Goal: Obtain resource: Obtain resource

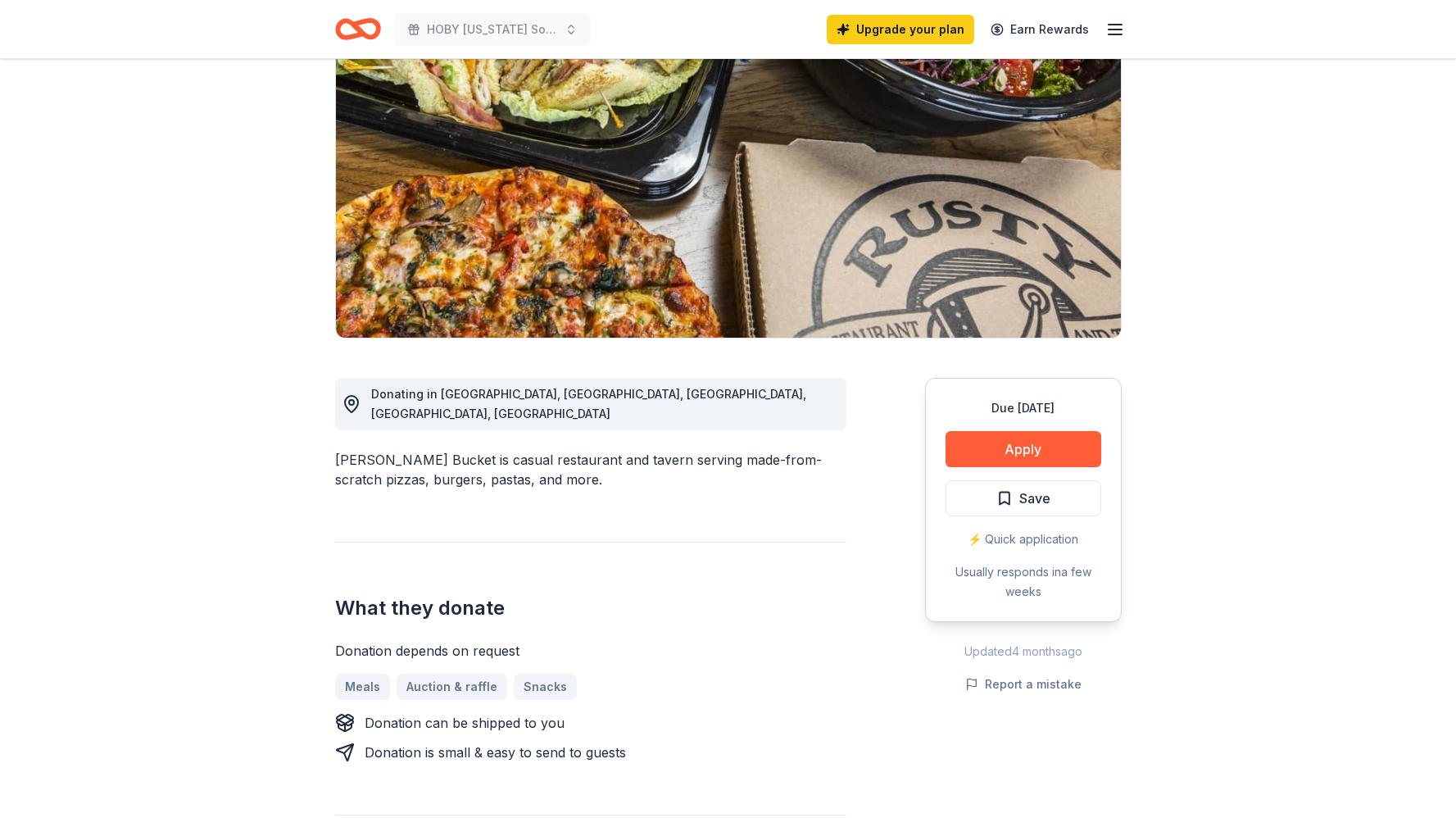
scroll to position [161, 0]
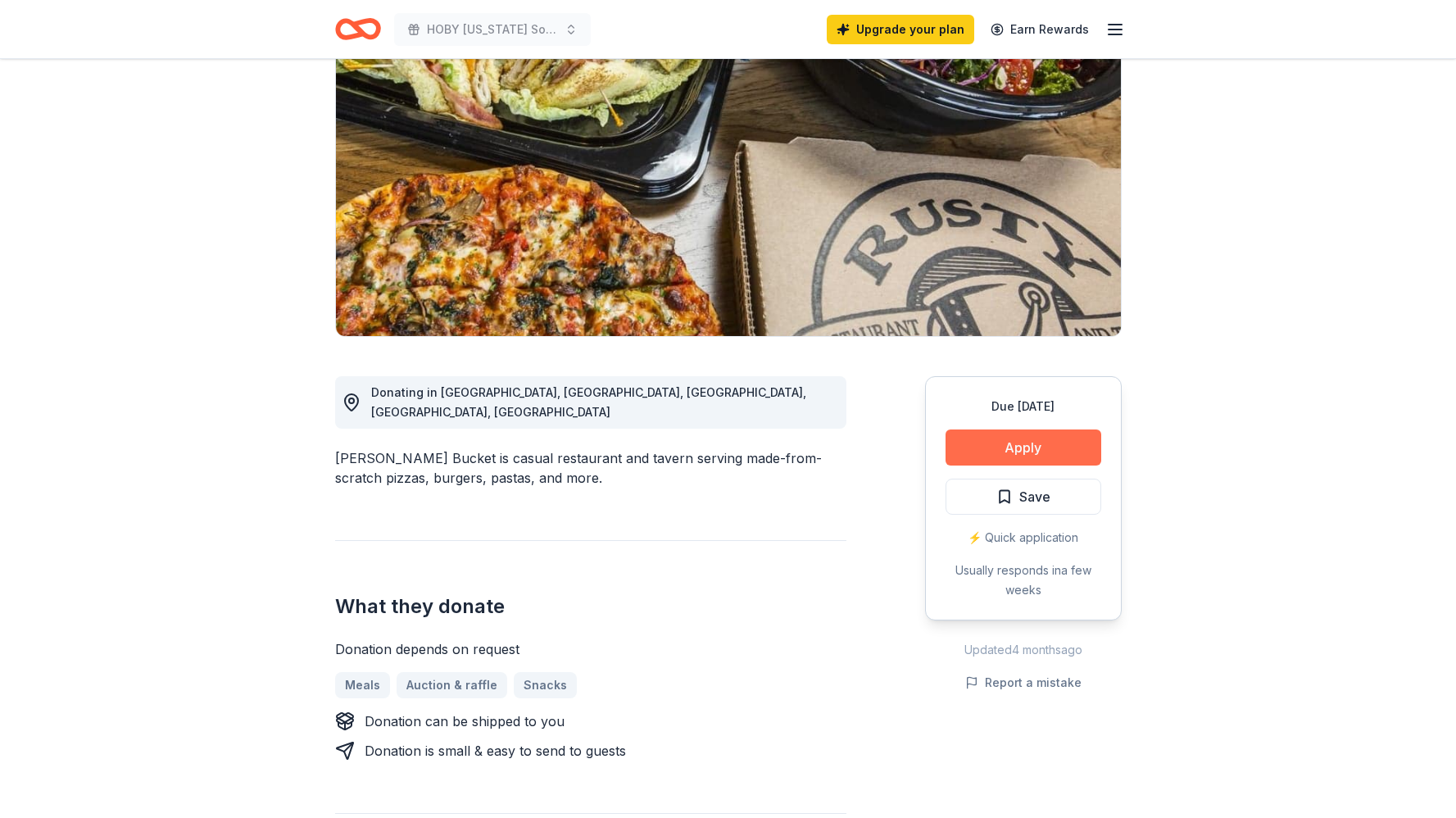
click at [978, 437] on button "Apply" at bounding box center [1023, 447] width 156 height 36
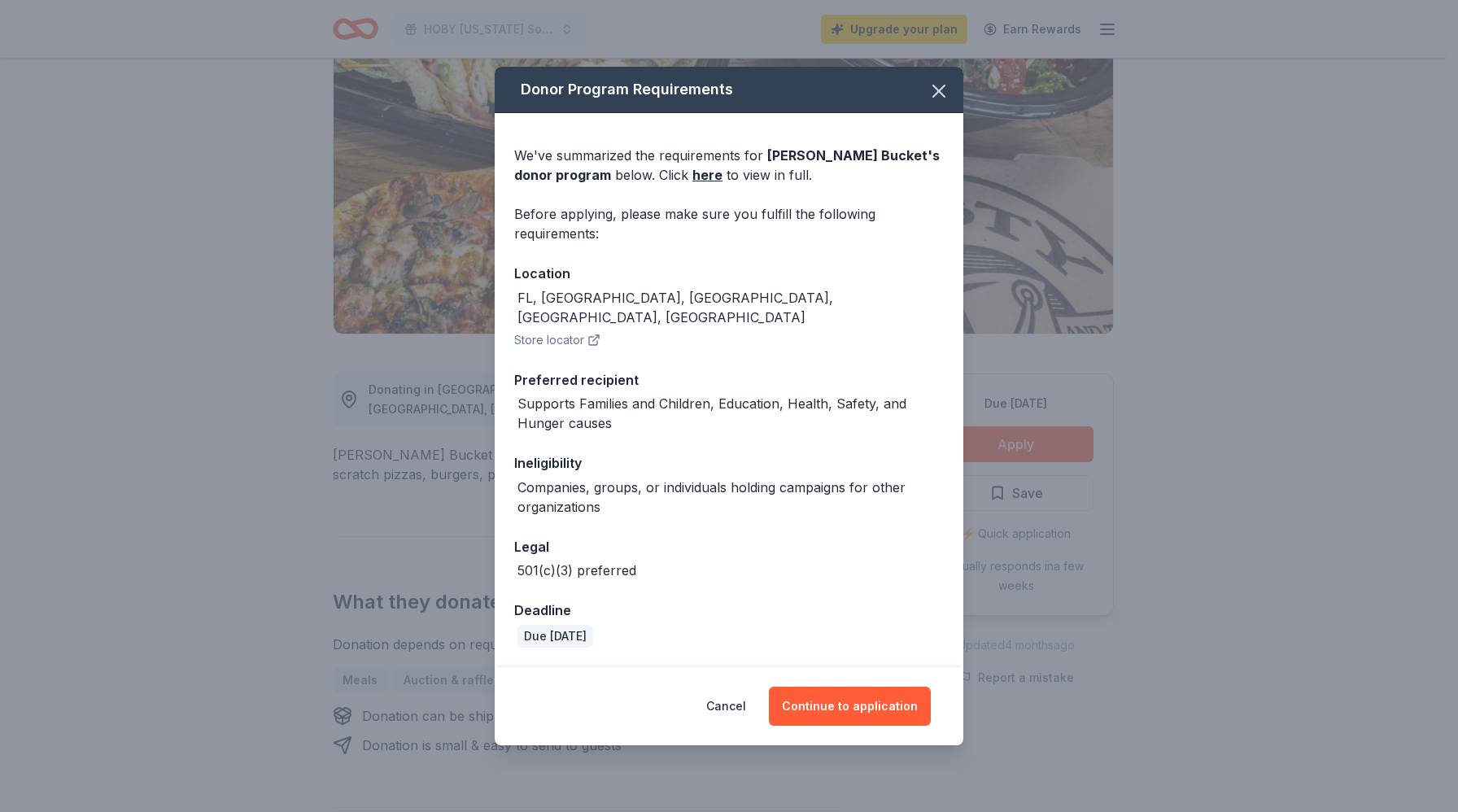
click at [868, 717] on div "Cancel Continue to application" at bounding box center [729, 706] width 469 height 78
click at [865, 698] on button "Continue to application" at bounding box center [849, 706] width 162 height 39
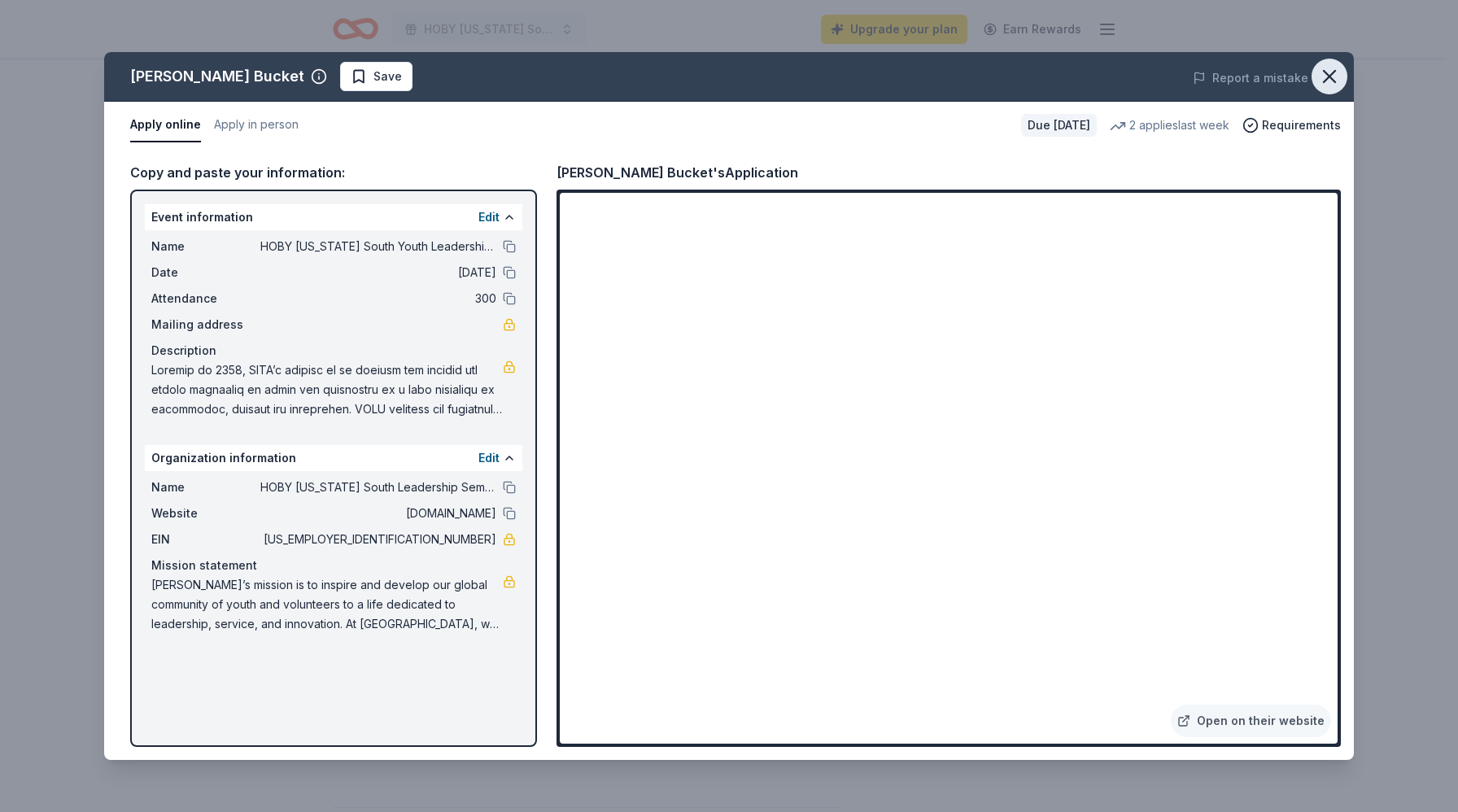
click at [1320, 76] on icon "button" at bounding box center [1330, 76] width 22 height 22
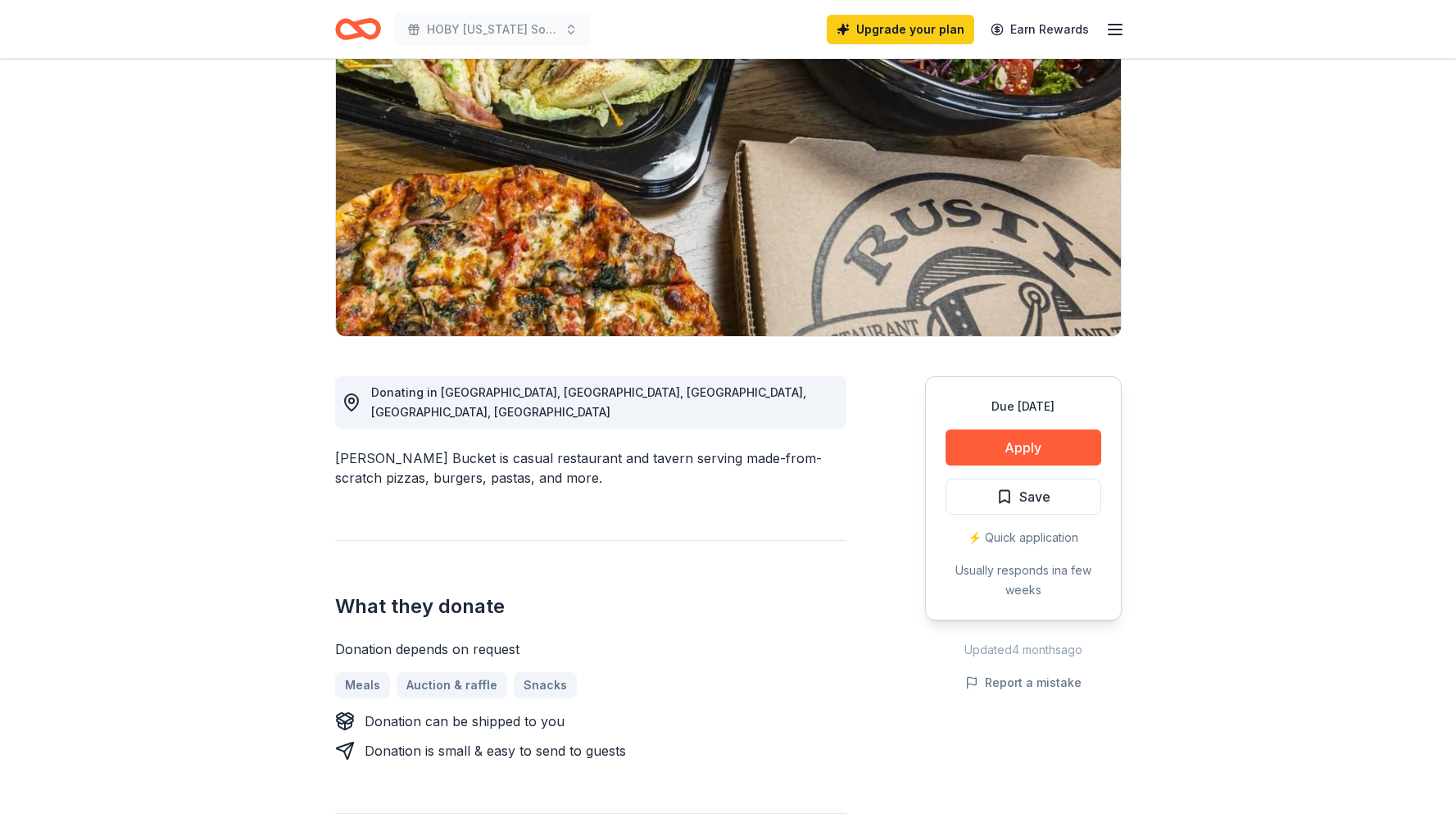
scroll to position [0, 0]
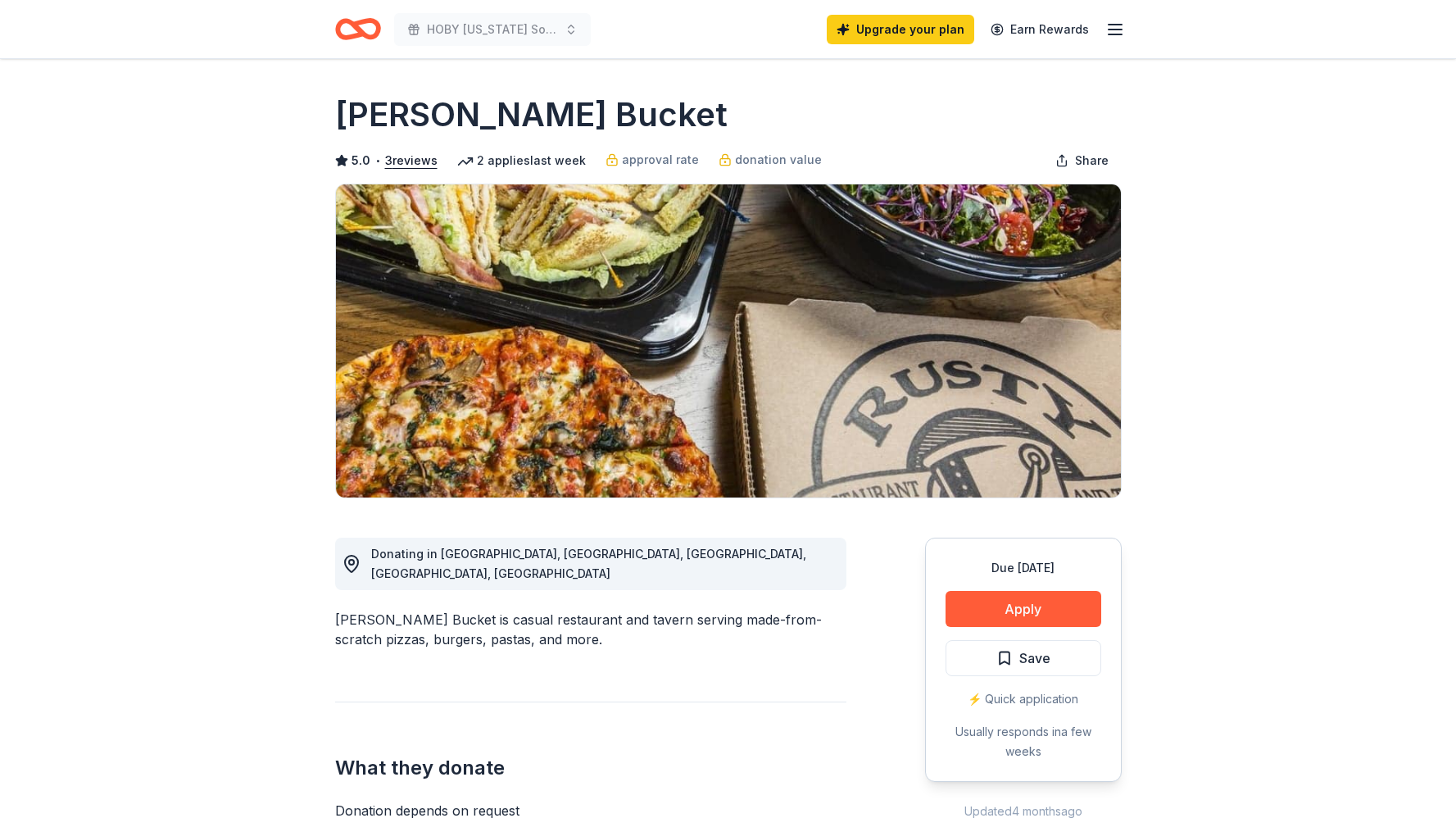
click at [336, 44] on icon "Home" at bounding box center [358, 28] width 46 height 38
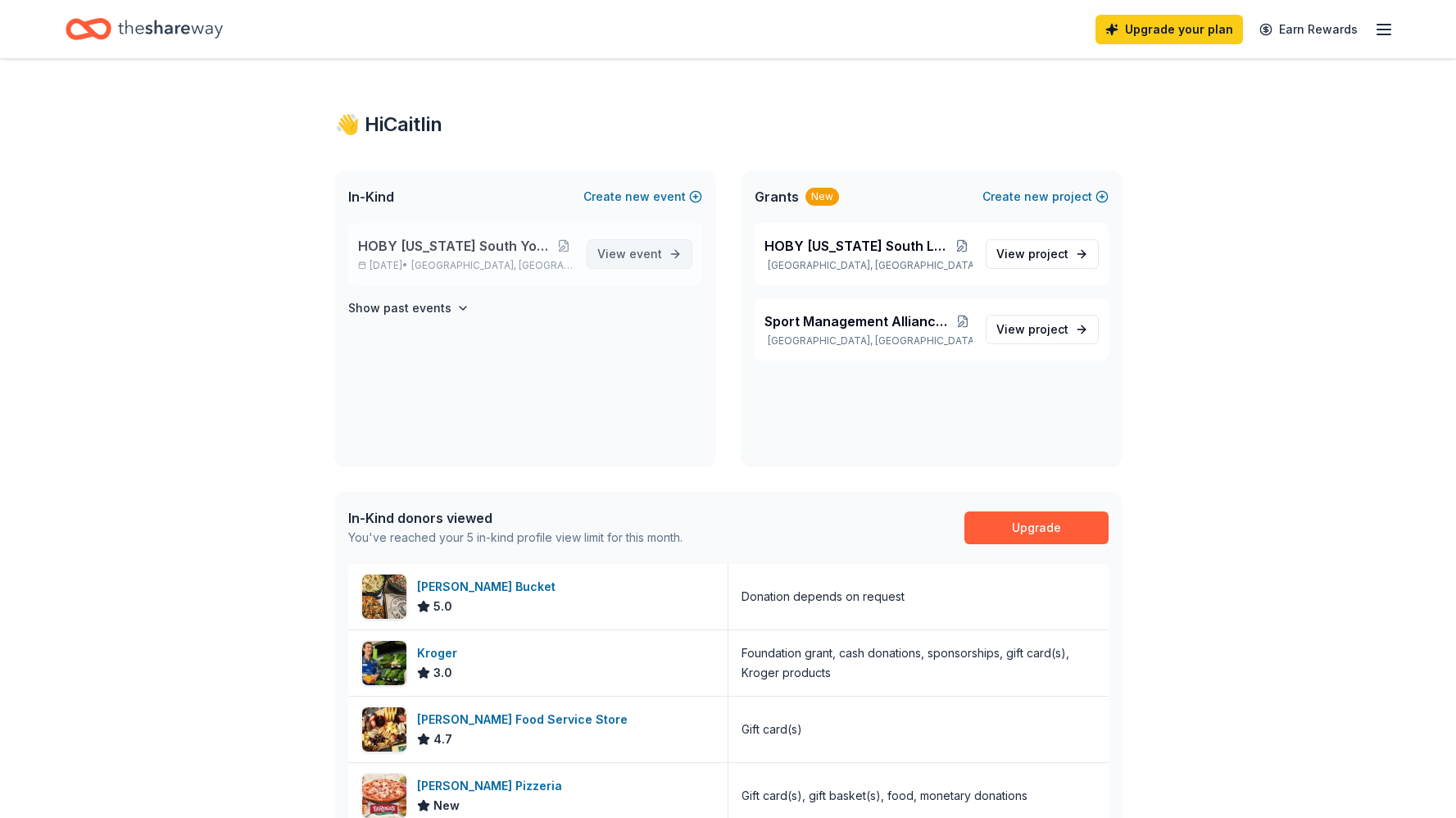
click at [641, 266] on link "View event" at bounding box center [639, 253] width 106 height 29
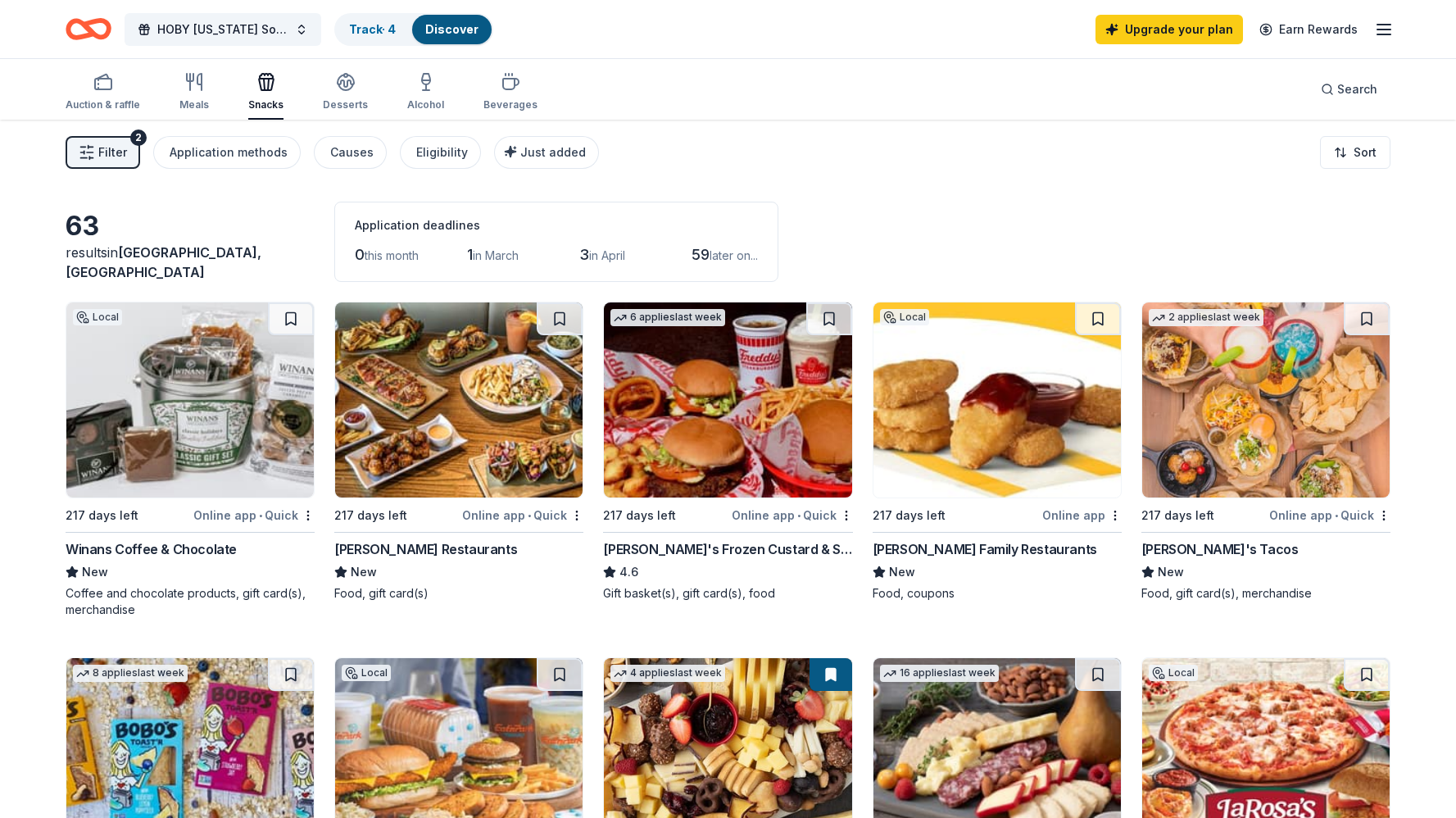
click at [447, 467] on img at bounding box center [459, 400] width 247 height 195
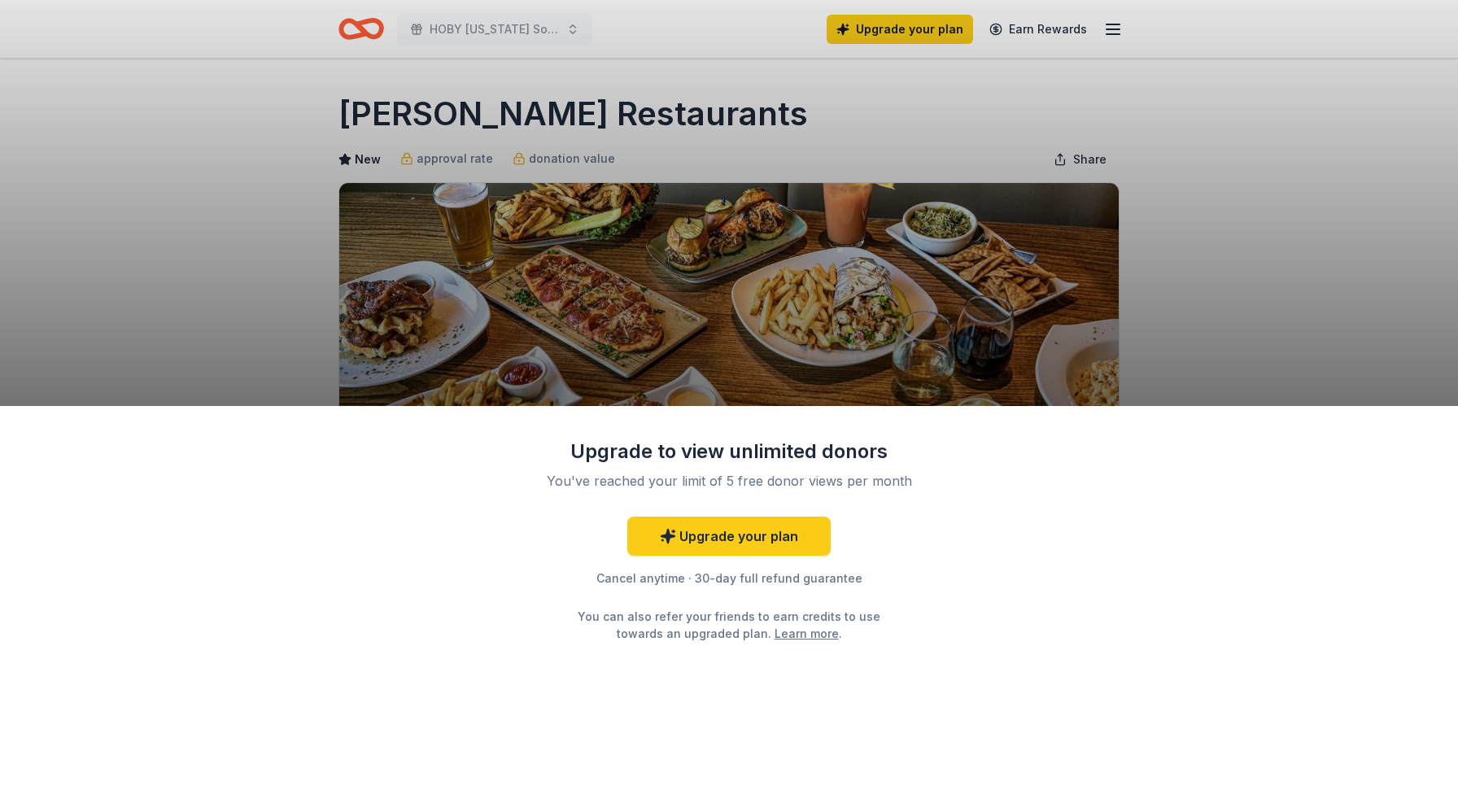
click at [1274, 188] on div "Upgrade to view unlimited donors You've reached your limit of 5 free donor view…" at bounding box center [729, 406] width 1458 height 812
click at [910, 67] on div "Upgrade to view unlimited donors You've reached your limit of 5 free donor view…" at bounding box center [729, 406] width 1458 height 812
